Goal: Task Accomplishment & Management: Complete application form

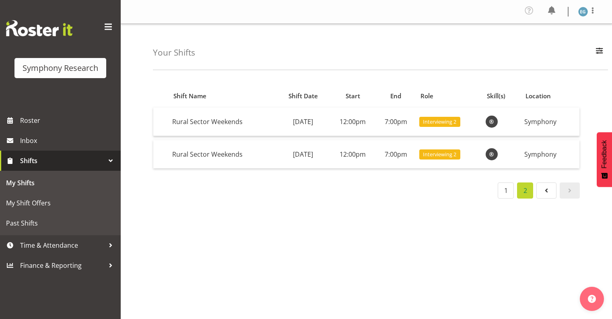
scroll to position [85, 0]
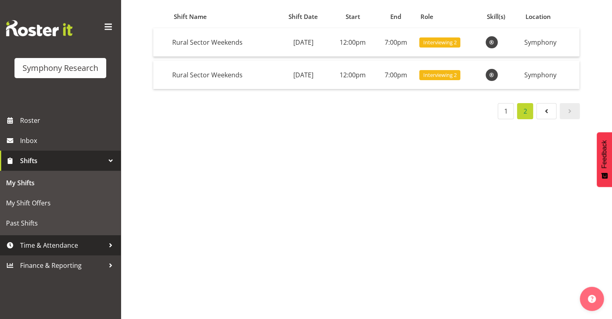
click at [69, 243] on span "Time & Attendance" at bounding box center [62, 245] width 84 height 12
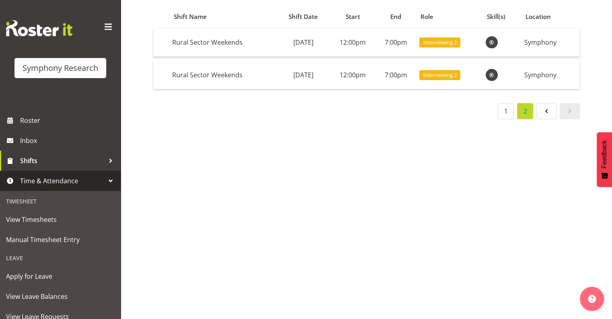
click at [72, 179] on span "Time & Attendance" at bounding box center [62, 181] width 84 height 12
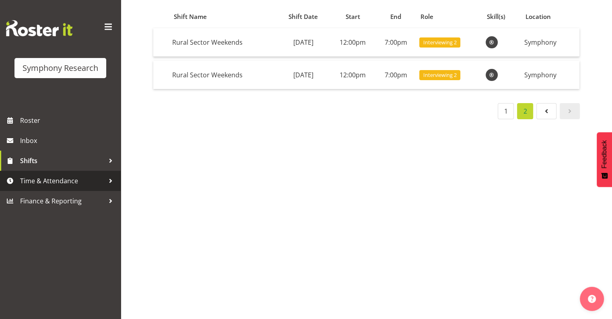
click at [64, 179] on span "Time & Attendance" at bounding box center [62, 181] width 84 height 12
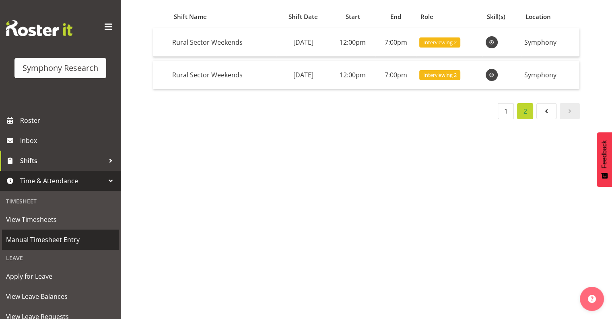
click at [64, 238] on span "Manual Timesheet Entry" at bounding box center [60, 239] width 109 height 12
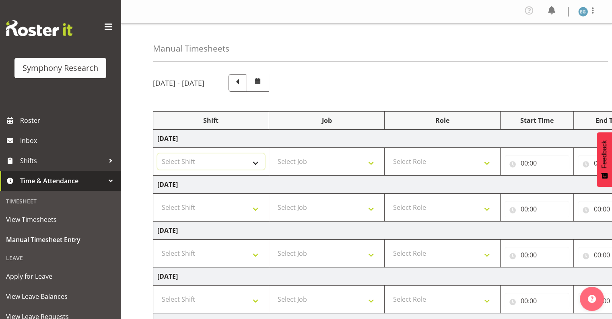
click at [255, 161] on select "Select Shift !!Weekend Residential (Roster IT Shift Label) *Business 9/10am ~ 4…" at bounding box center [210, 161] width 107 height 16
click at [254, 163] on select "Select Shift !!Weekend Residential (Roster IT Shift Label) *Business 9/10am ~ 4…" at bounding box center [210, 161] width 107 height 16
click at [255, 163] on select "Select Shift !!Weekend Residential (Roster IT Shift Label) *Business 9/10am ~ 4…" at bounding box center [210, 161] width 107 height 16
select select "26078"
click at [157, 153] on select "Select Shift !!Weekend Residential (Roster IT Shift Label) *Business 9/10am ~ 4…" at bounding box center [210, 161] width 107 height 16
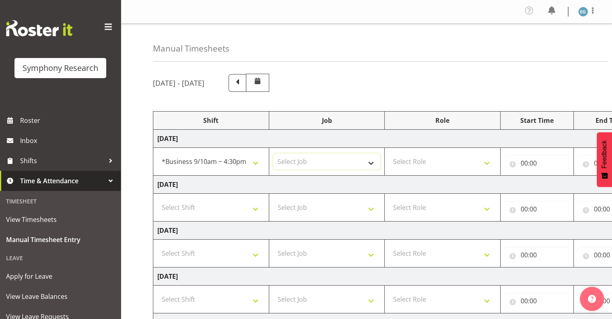
click at [371, 162] on select "Select Job 550060 IF Admin 553492 World Poll Aus Wave 2 Main 2025 553493 World …" at bounding box center [326, 161] width 107 height 16
select select "10587"
click at [273, 153] on select "Select Job 550060 IF Admin 553492 World Poll Aus Wave 2 Main 2025 553493 World …" at bounding box center [326, 161] width 107 height 16
click at [488, 160] on select "Select Role Interviewing Briefing" at bounding box center [442, 161] width 107 height 16
select select "47"
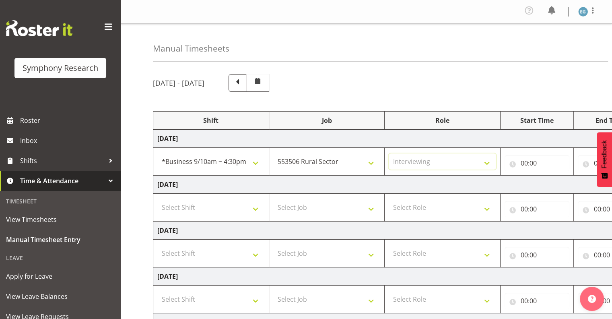
click at [389, 153] on select "Select Role Interviewing Briefing" at bounding box center [442, 161] width 107 height 16
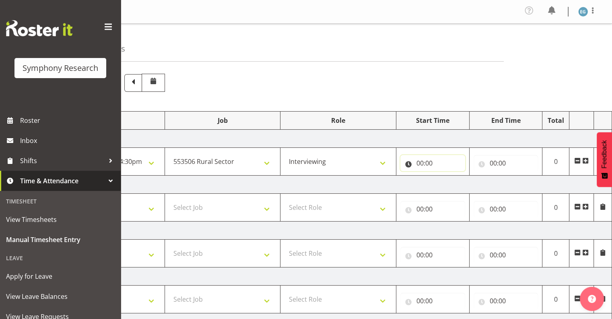
click at [424, 161] on input "00:00" at bounding box center [432, 163] width 65 height 16
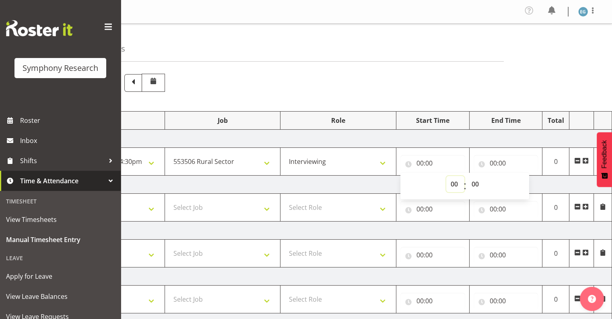
click at [452, 182] on select "00 01 02 03 04 05 06 07 08 09 10 11 12 13 14 15 16 17 18 19 20 21 22 23" at bounding box center [455, 184] width 18 height 16
select select "9"
click at [446, 176] on select "00 01 02 03 04 05 06 07 08 09 10 11 12 13 14 15 16 17 18 19 20 21 22 23" at bounding box center [455, 184] width 18 height 16
type input "09:00"
click at [493, 162] on input "00:00" at bounding box center [506, 163] width 65 height 16
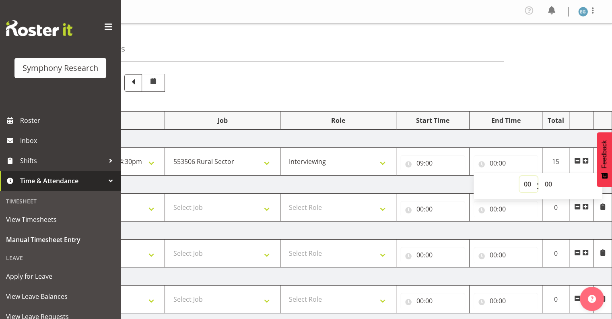
click at [528, 181] on select "00 01 02 03 04 05 06 07 08 09 10 11 12 13 14 15 16 17 18 19 20 21 22 23" at bounding box center [528, 184] width 18 height 16
select select "15"
click at [519, 176] on select "00 01 02 03 04 05 06 07 08 09 10 11 12 13 14 15 16 17 18 19 20 21 22 23" at bounding box center [528, 184] width 18 height 16
type input "15:00"
click at [549, 183] on select "00 01 02 03 04 05 06 07 08 09 10 11 12 13 14 15 16 17 18 19 20 21 22 23 24 25 2…" at bounding box center [549, 184] width 18 height 16
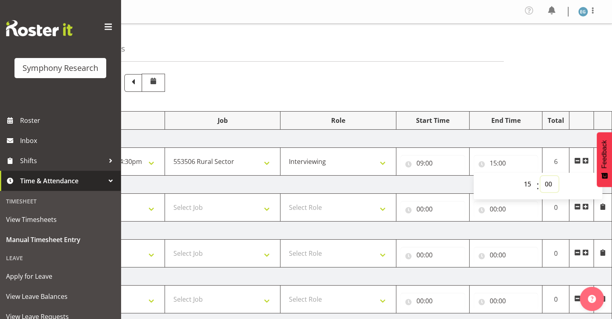
select select "36"
click at [540, 176] on select "00 01 02 03 04 05 06 07 08 09 10 11 12 13 14 15 16 17 18 19 20 21 22 23 24 25 2…" at bounding box center [549, 184] width 18 height 16
type input "15:36"
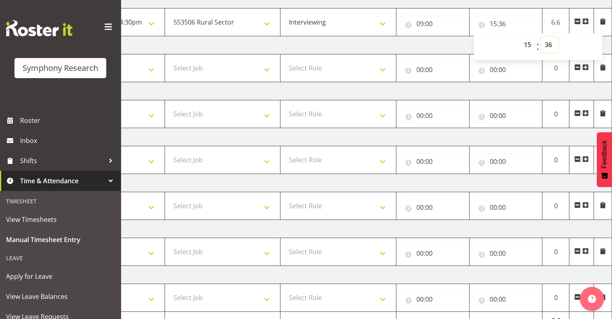
scroll to position [182, 0]
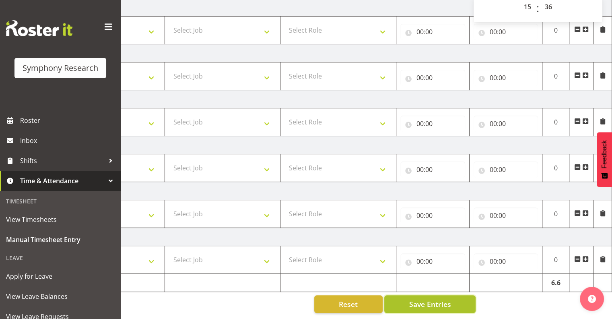
click at [412, 299] on span "Save Entries" at bounding box center [430, 304] width 42 height 10
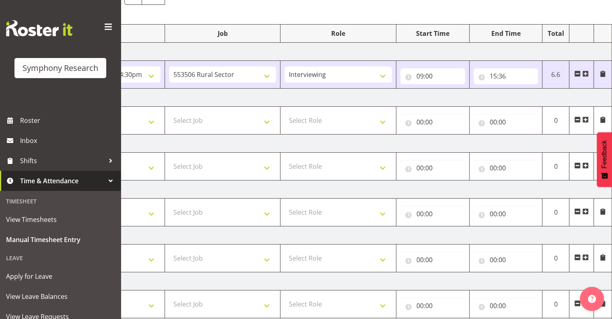
scroll to position [92, 0]
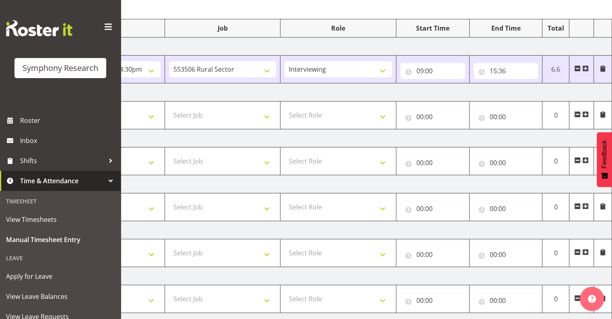
click at [584, 66] on span at bounding box center [585, 68] width 6 height 6
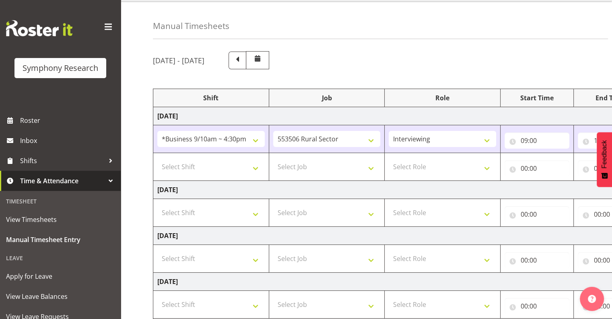
scroll to position [21, 0]
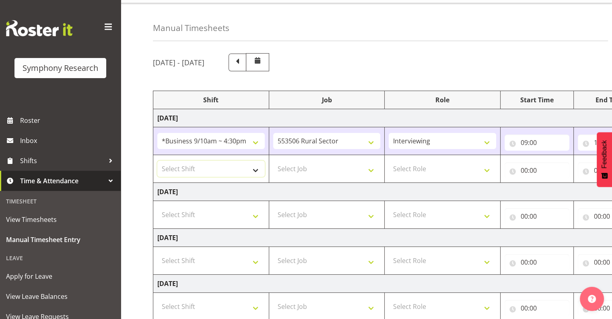
click at [254, 168] on select "Select Shift !!Weekend Residential (Roster IT Shift Label) *Business 9/10am ~ 4…" at bounding box center [210, 169] width 107 height 16
select select "26078"
click at [157, 161] on select "Select Shift !!Weekend Residential (Roster IT Shift Label) *Business 9/10am ~ 4…" at bounding box center [210, 169] width 107 height 16
click at [371, 169] on select "Select Job 550060 IF Admin 553492 World Poll Aus Wave 2 Main 2025 553493 World …" at bounding box center [326, 169] width 107 height 16
select select "10587"
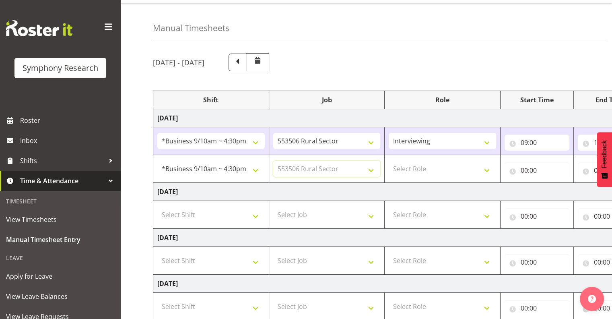
click at [273, 161] on select "Select Job 550060 IF Admin 553492 World Poll Aus Wave 2 Main 2025 553493 World …" at bounding box center [326, 169] width 107 height 16
click at [487, 169] on select "Select Role Interviewing Briefing" at bounding box center [442, 169] width 107 height 16
select select "47"
click at [389, 161] on select "Select Role Interviewing Briefing" at bounding box center [442, 169] width 107 height 16
click at [533, 169] on input "00:00" at bounding box center [537, 170] width 65 height 16
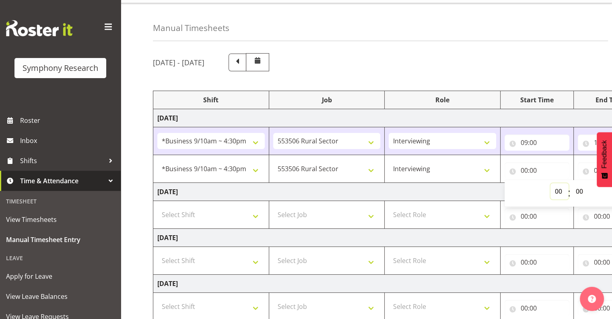
click at [558, 191] on select "00 01 02 03 04 05 06 07 08 09 10 11 12 13 14 15 16 17 18 19 20 21 22 23" at bounding box center [559, 191] width 18 height 16
select select "15"
click at [550, 183] on select "00 01 02 03 04 05 06 07 08 09 10 11 12 13 14 15 16 17 18 19 20 21 22 23" at bounding box center [559, 191] width 18 height 16
type input "15:00"
click at [582, 190] on select "00 01 02 03 04 05 06 07 08 09 10 11 12 13 14 15 16 17 18 19 20 21 22 23 24 25 2…" at bounding box center [580, 191] width 18 height 16
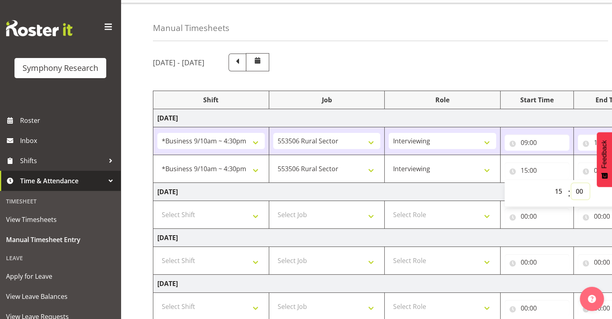
select select "40"
click at [571, 183] on select "00 01 02 03 04 05 06 07 08 09 10 11 12 13 14 15 16 17 18 19 20 21 22 23 24 25 2…" at bounding box center [580, 191] width 18 height 16
type input "15:40"
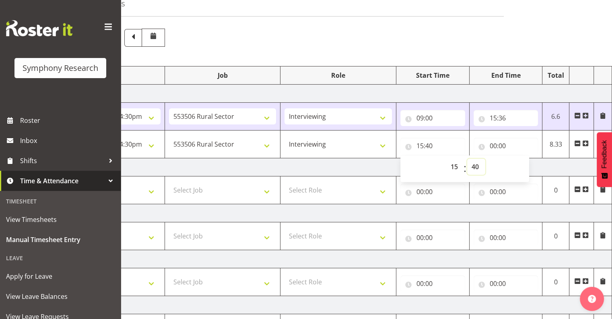
scroll to position [44, 0]
click at [498, 145] on input "00:00" at bounding box center [506, 146] width 65 height 16
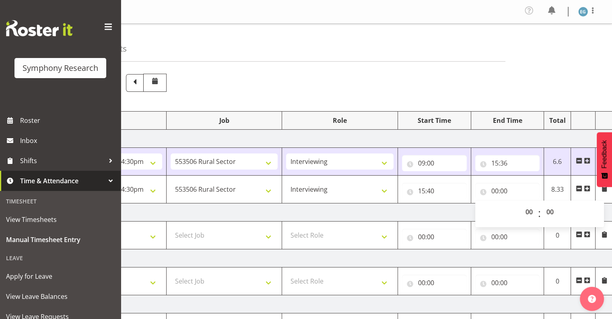
scroll to position [0, 101]
click at [503, 189] on input "00:00" at bounding box center [508, 191] width 65 height 16
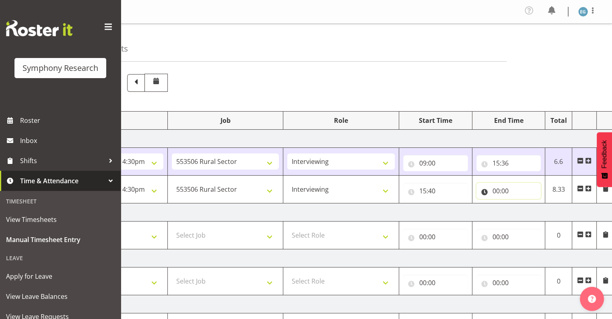
click at [498, 189] on input "00:00" at bounding box center [508, 191] width 65 height 16
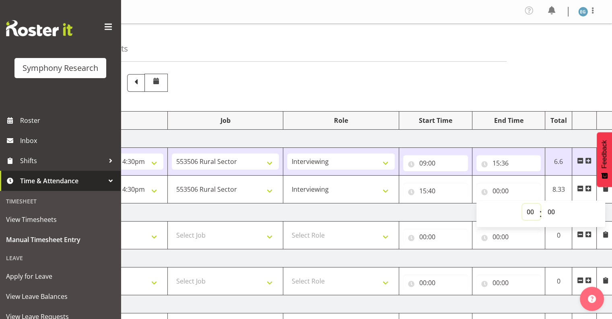
click at [533, 211] on select "00 01 02 03 04 05 06 07 08 09 10 11 12 13 14 15 16 17 18 19 20 21 22 23" at bounding box center [531, 212] width 18 height 16
select select "16"
click at [522, 204] on select "00 01 02 03 04 05 06 07 08 09 10 11 12 13 14 15 16 17 18 19 20 21 22 23" at bounding box center [531, 212] width 18 height 16
type input "16:00"
click at [553, 211] on select "00 01 02 03 04 05 06 07 08 09 10 11 12 13 14 15 16 17 18 19 20 21 22 23 24 25 2…" at bounding box center [552, 212] width 18 height 16
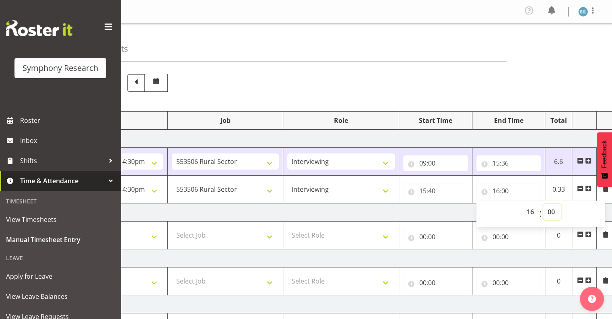
select select "30"
click at [543, 204] on select "00 01 02 03 04 05 06 07 08 09 10 11 12 13 14 15 16 17 18 19 20 21 22 23 24 25 2…" at bounding box center [552, 212] width 18 height 16
type input "16:30"
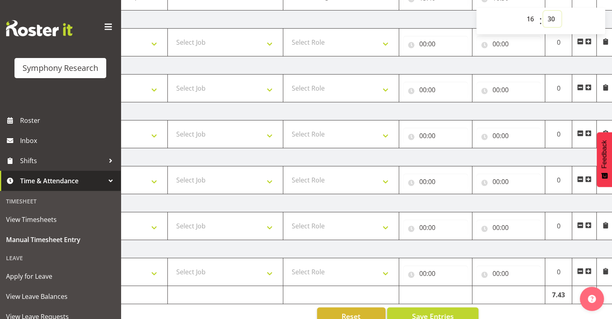
scroll to position [209, 0]
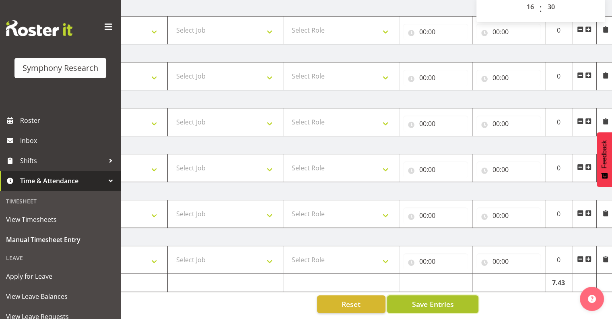
click at [412, 301] on span "Save Entries" at bounding box center [433, 304] width 42 height 10
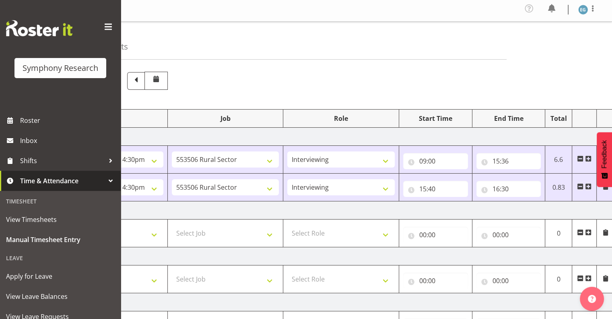
scroll to position [0, 0]
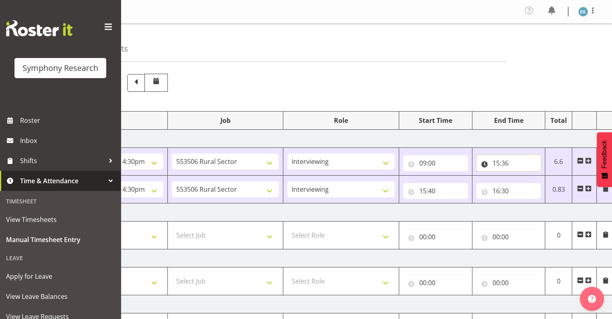
drag, startPoint x: 505, startPoint y: 161, endPoint x: 510, endPoint y: 162, distance: 4.6
click at [505, 161] on input "15:36" at bounding box center [508, 163] width 65 height 16
click at [529, 182] on select "00 01 02 03 04 05 06 07 08 09 10 11 12 13 14 15 16 17 18 19 20 21 22 23" at bounding box center [531, 184] width 18 height 16
select select "11"
click at [522, 176] on select "00 01 02 03 04 05 06 07 08 09 10 11 12 13 14 15 16 17 18 19 20 21 22 23" at bounding box center [531, 184] width 18 height 16
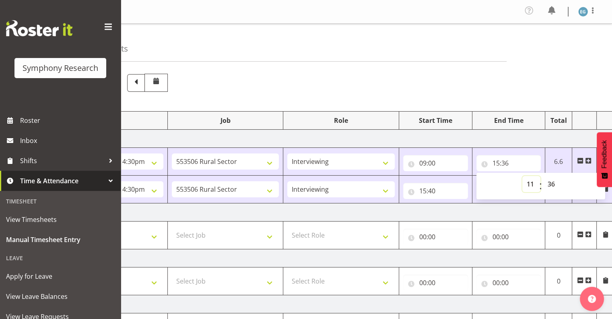
type input "11:36"
click at [551, 181] on select "00 01 02 03 04 05 06 07 08 09 10 11 12 13 14 15 16 17 18 19 20 21 22 23 24 25 2…" at bounding box center [552, 184] width 18 height 16
select select "27"
click at [543, 176] on select "00 01 02 03 04 05 06 07 08 09 10 11 12 13 14 15 16 17 18 19 20 21 22 23 24 25 2…" at bounding box center [552, 184] width 18 height 16
type input "11:27"
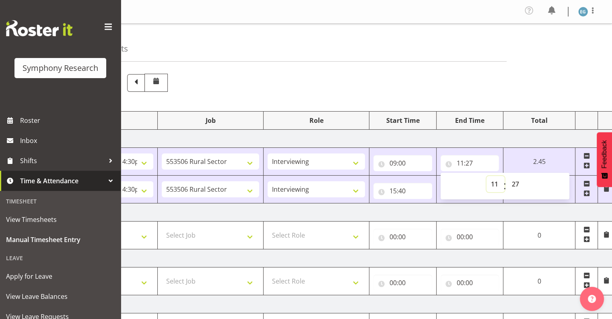
click at [488, 187] on select "00 01 02 03 04 05 06 07 08 09 10 11 12 13 14 15 16 17 18 19 20 21 22 23" at bounding box center [495, 184] width 18 height 16
drag, startPoint x: 511, startPoint y: 183, endPoint x: 520, endPoint y: 185, distance: 9.5
click at [511, 183] on select "00 01 02 03 04 05 06 07 08 09 10 11 12 13 14 15 16 17 18 19 20 21 22 23 24 25 2…" at bounding box center [516, 184] width 18 height 16
click at [544, 184] on div "00 01 02 03 04 05 06 07 08 09 10 11 12 13 14 15 16 17 18 19 20 21 22 23 : 00 01…" at bounding box center [505, 186] width 129 height 20
click at [454, 186] on div "00 01 02 03 04 05 06 07 08 09 10 11 12 13 14 15 16 17 18 19 20 21 22 23 : 00 01…" at bounding box center [505, 186] width 129 height 20
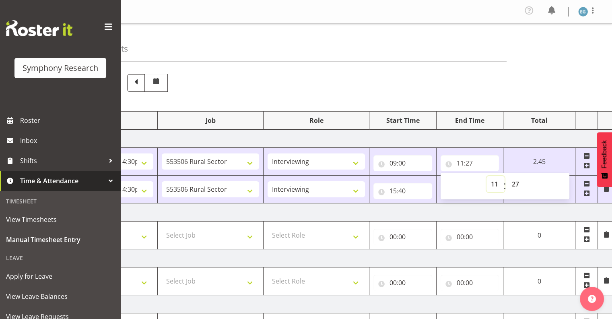
click at [492, 182] on select "00 01 02 03 04 05 06 07 08 09 10 11 12 13 14 15 16 17 18 19 20 21 22 23" at bounding box center [495, 184] width 18 height 16
select select "16"
click at [505, 176] on select "00 01 02 03 04 05 06 07 08 09 10 11 12 13 14 15 16 17 18 19 20 21 22 23" at bounding box center [495, 184] width 18 height 16
type input "16:27"
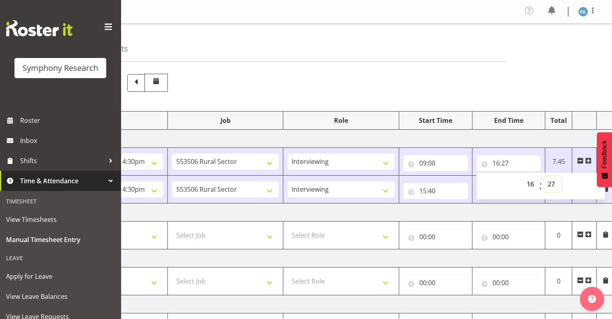
click at [555, 182] on select "00 01 02 03 04 05 06 07 08 09 10 11 12 13 14 15 16 17 18 19 20 21 22 23 24 25 2…" at bounding box center [552, 184] width 18 height 16
select select "30"
click at [543, 176] on select "00 01 02 03 04 05 06 07 08 09 10 11 12 13 14 15 16 17 18 19 20 21 22 23 24 25 2…" at bounding box center [552, 184] width 18 height 16
type input "16:30"
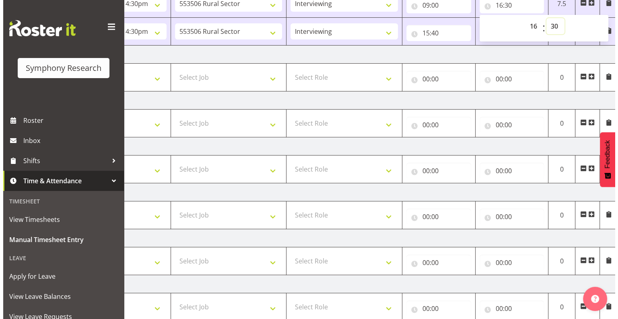
scroll to position [209, 0]
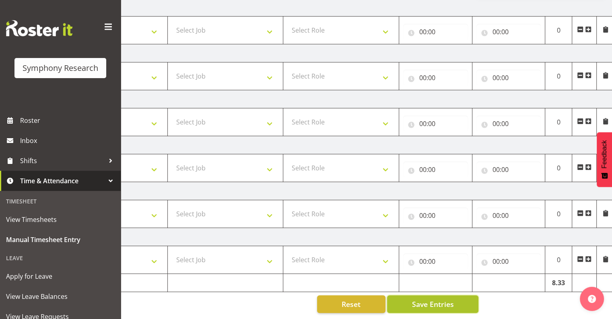
drag, startPoint x: 448, startPoint y: 298, endPoint x: 453, endPoint y: 300, distance: 5.2
click at [449, 300] on span "Save Entries" at bounding box center [433, 304] width 42 height 10
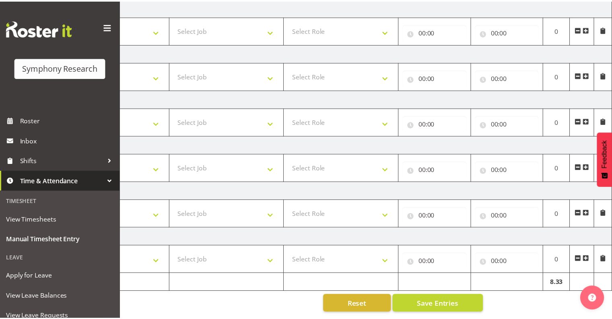
scroll to position [0, 98]
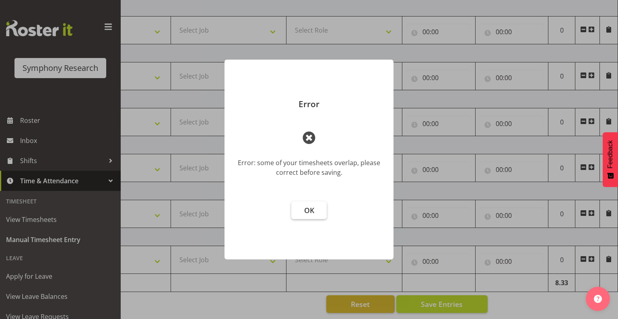
click at [305, 212] on span "OK" at bounding box center [309, 210] width 10 height 10
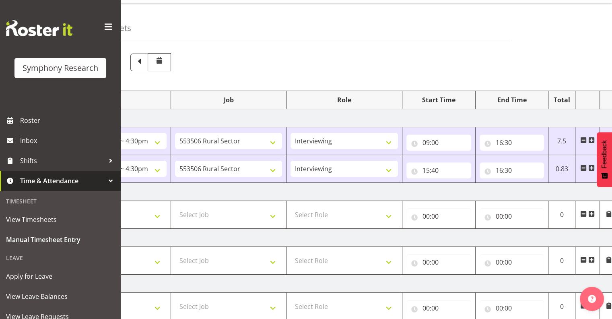
scroll to position [12, 0]
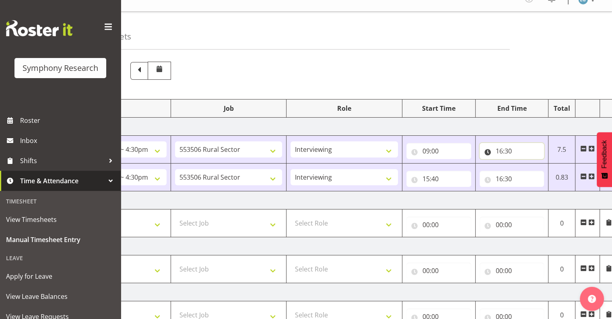
click at [506, 151] on input "16:30" at bounding box center [512, 151] width 65 height 16
click at [534, 169] on select "00 01 02 03 04 05 06 07 08 09 10 11 12 13 14 15 16 17 18 19 20 21 22 23" at bounding box center [534, 172] width 18 height 16
select select "11"
click at [525, 164] on select "00 01 02 03 04 05 06 07 08 09 10 11 12 13 14 15 16 17 18 19 20 21 22 23" at bounding box center [534, 172] width 18 height 16
type input "11:30"
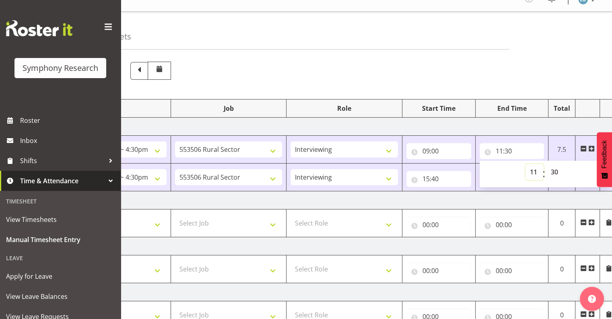
click at [533, 169] on select "00 01 02 03 04 05 06 07 08 09 10 11 12 13 14 15 16 17 18 19 20 21 22 23" at bounding box center [534, 172] width 18 height 16
select select "16"
click at [525, 164] on select "00 01 02 03 04 05 06 07 08 09 10 11 12 13 14 15 16 17 18 19 20 21 22 23" at bounding box center [534, 172] width 18 height 16
type input "16:30"
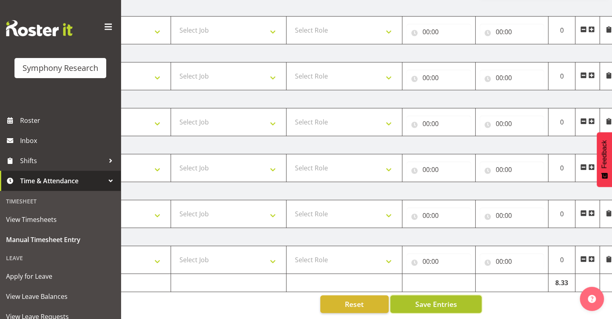
drag, startPoint x: 423, startPoint y: 298, endPoint x: 425, endPoint y: 302, distance: 4.5
click at [423, 299] on span "Save Entries" at bounding box center [436, 304] width 42 height 10
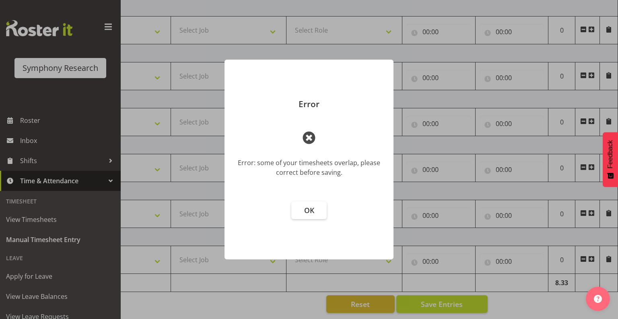
drag, startPoint x: 310, startPoint y: 212, endPoint x: 468, endPoint y: 230, distance: 159.1
click at [317, 214] on button "OK" at bounding box center [308, 210] width 35 height 18
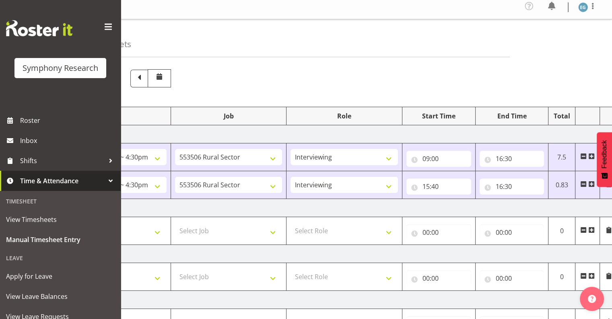
scroll to position [0, 0]
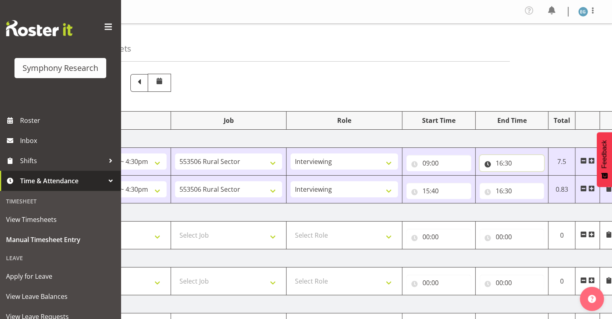
drag, startPoint x: 509, startPoint y: 162, endPoint x: 513, endPoint y: 171, distance: 9.7
click at [509, 163] on input "16:30" at bounding box center [512, 163] width 65 height 16
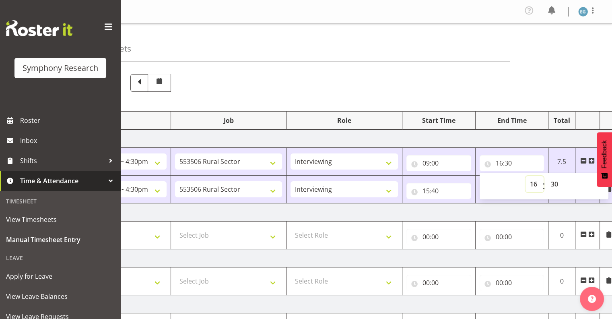
click at [532, 183] on select "00 01 02 03 04 05 06 07 08 09 10 11 12 13 14 15 16 17 18 19 20 21 22 23" at bounding box center [534, 184] width 18 height 16
select select "11"
click at [525, 176] on select "00 01 02 03 04 05 06 07 08 09 10 11 12 13 14 15 16 17 18 19 20 21 22 23" at bounding box center [534, 184] width 18 height 16
type input "11:30"
click at [461, 190] on input "15:40" at bounding box center [438, 191] width 65 height 16
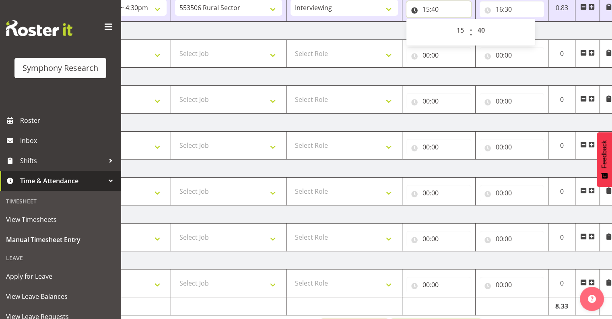
scroll to position [209, 0]
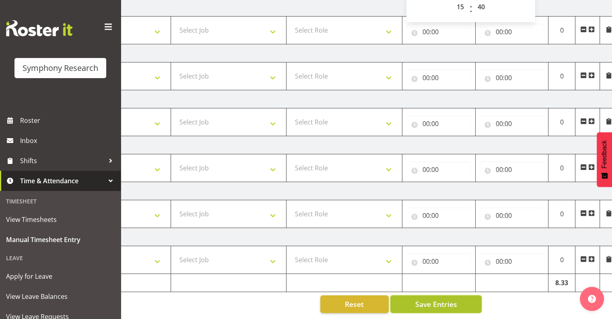
drag, startPoint x: 432, startPoint y: 298, endPoint x: 479, endPoint y: 305, distance: 46.8
click at [433, 299] on span "Save Entries" at bounding box center [436, 304] width 42 height 10
drag, startPoint x: 424, startPoint y: 296, endPoint x: 507, endPoint y: 296, distance: 82.5
click at [425, 299] on span "Save Entries" at bounding box center [436, 304] width 42 height 10
